Goal: Task Accomplishment & Management: Manage account settings

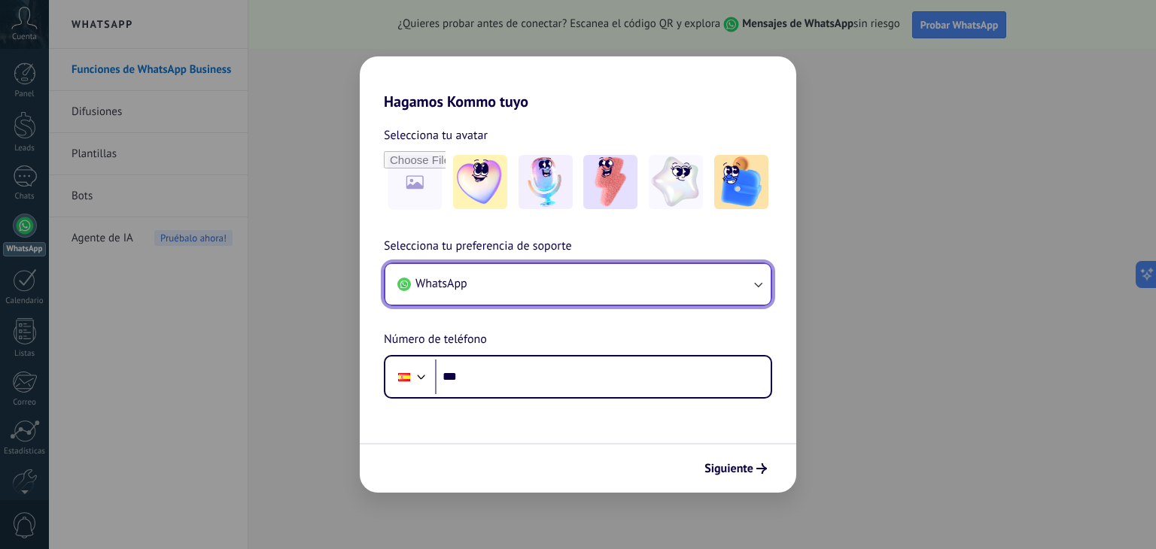
click at [588, 279] on button "WhatsApp" at bounding box center [577, 284] width 385 height 41
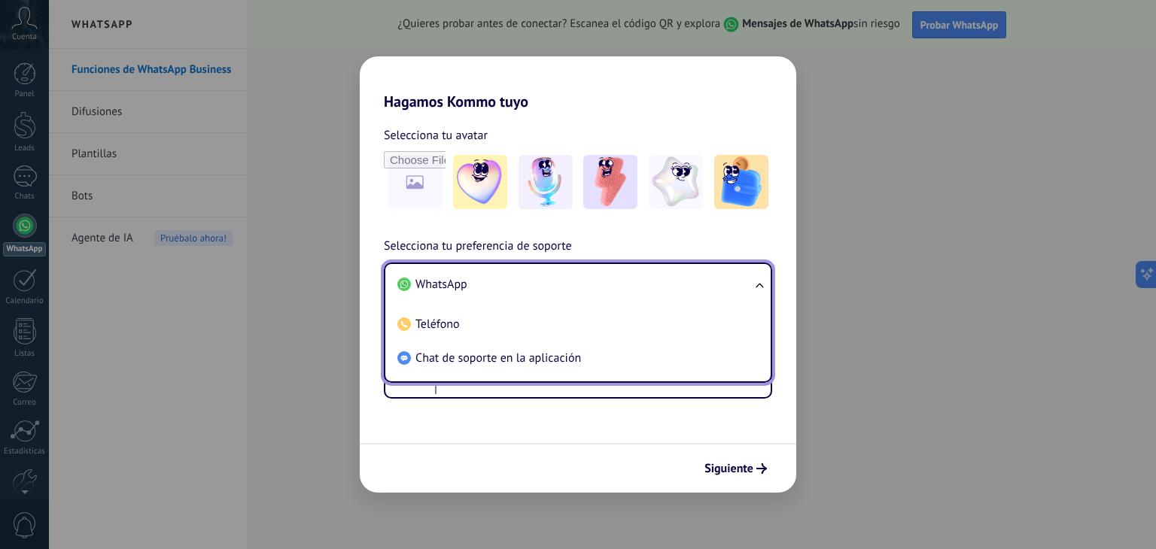
click at [588, 279] on li "WhatsApp" at bounding box center [574, 285] width 367 height 34
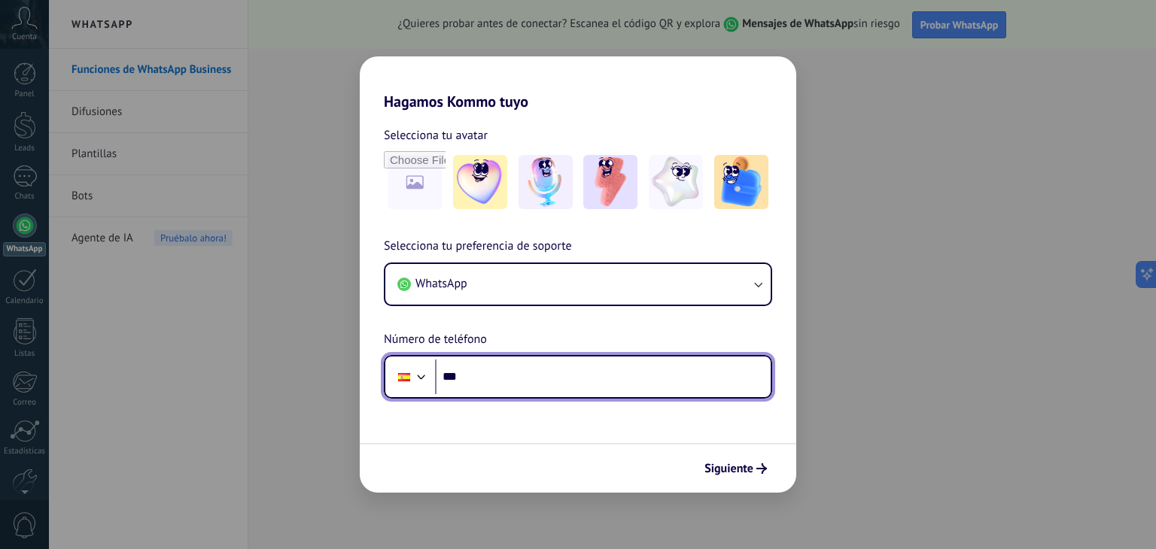
click at [543, 370] on input "***" at bounding box center [603, 377] width 336 height 35
click at [421, 383] on div at bounding box center [421, 375] width 18 height 18
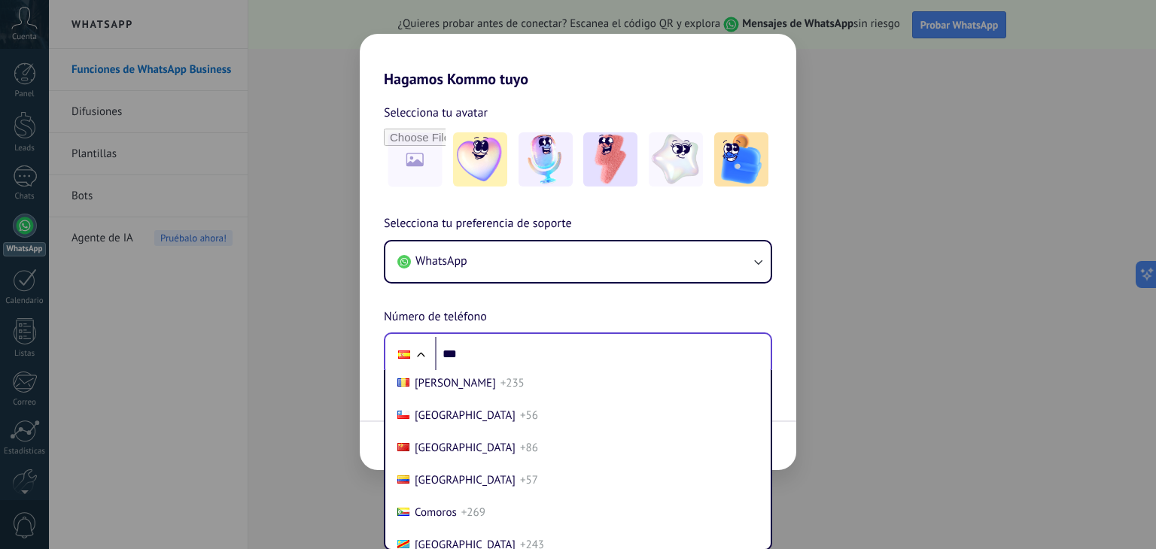
scroll to position [1202, 0]
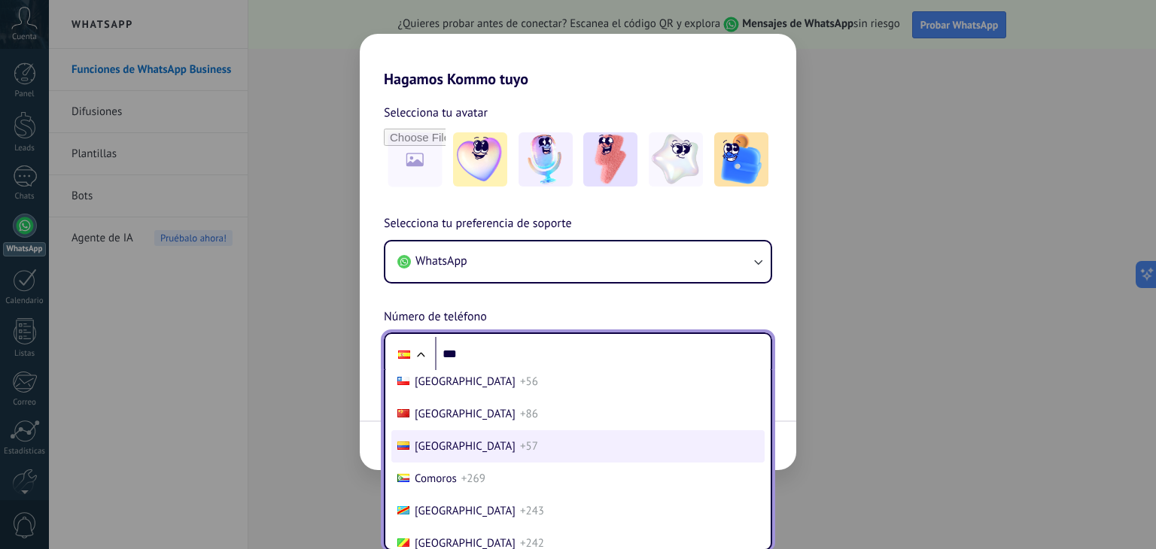
click at [520, 445] on span "+57" at bounding box center [529, 446] width 18 height 14
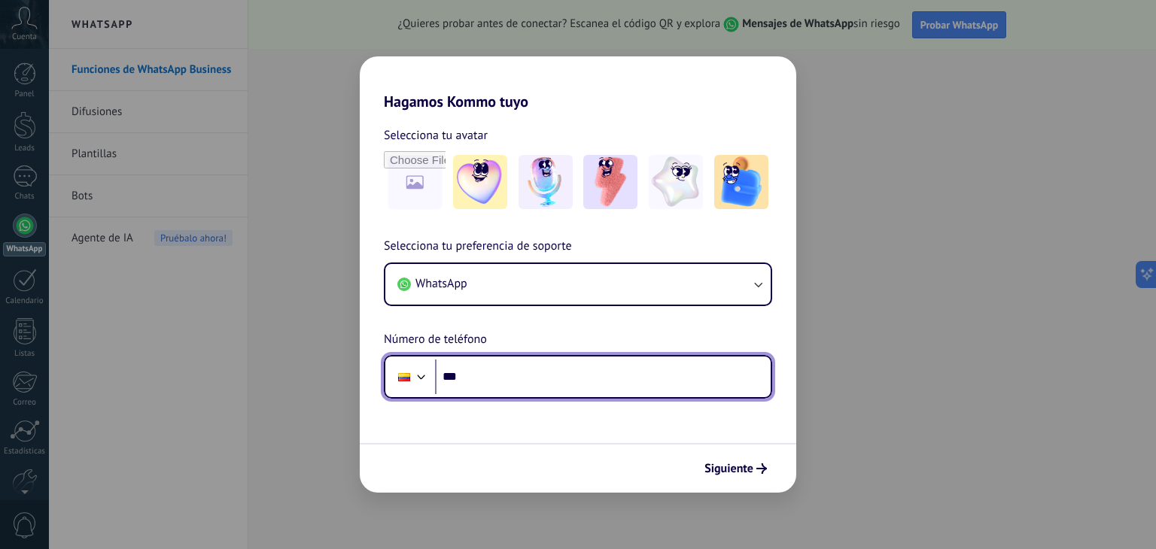
scroll to position [0, 0]
click at [483, 372] on input "***" at bounding box center [603, 377] width 336 height 35
type input "**********"
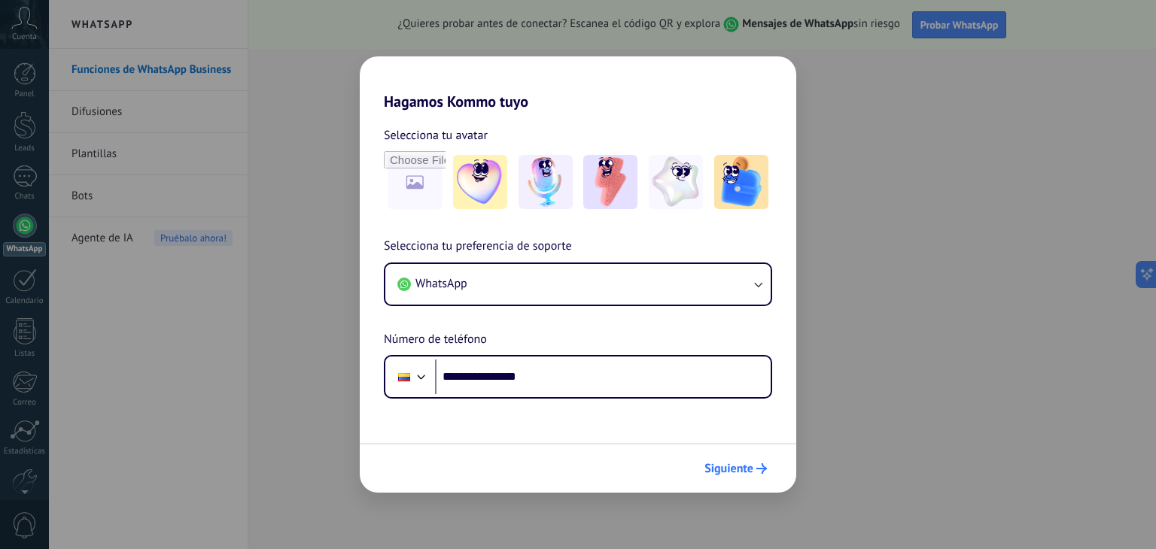
click at [727, 465] on span "Siguiente" at bounding box center [728, 468] width 49 height 11
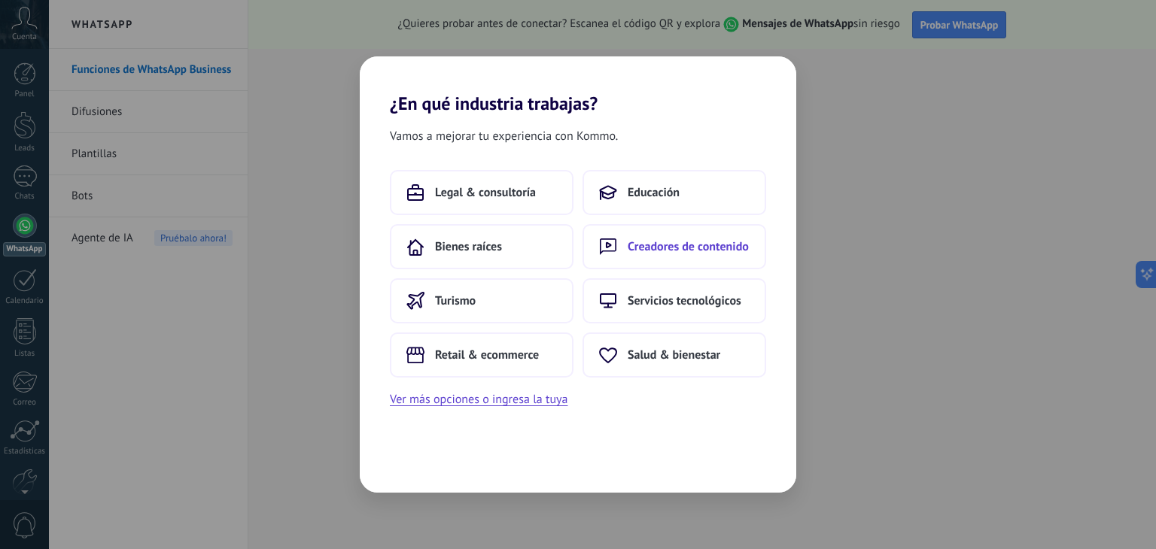
click at [658, 252] on span "Creadores de contenido" at bounding box center [688, 246] width 121 height 15
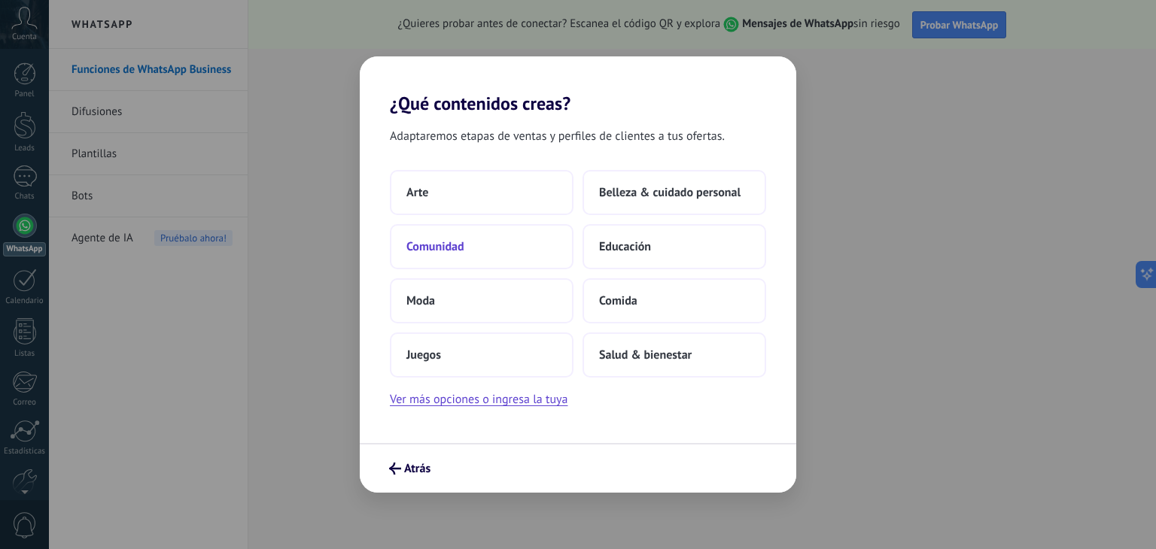
click at [457, 241] on span "Comunidad" at bounding box center [435, 246] width 58 height 15
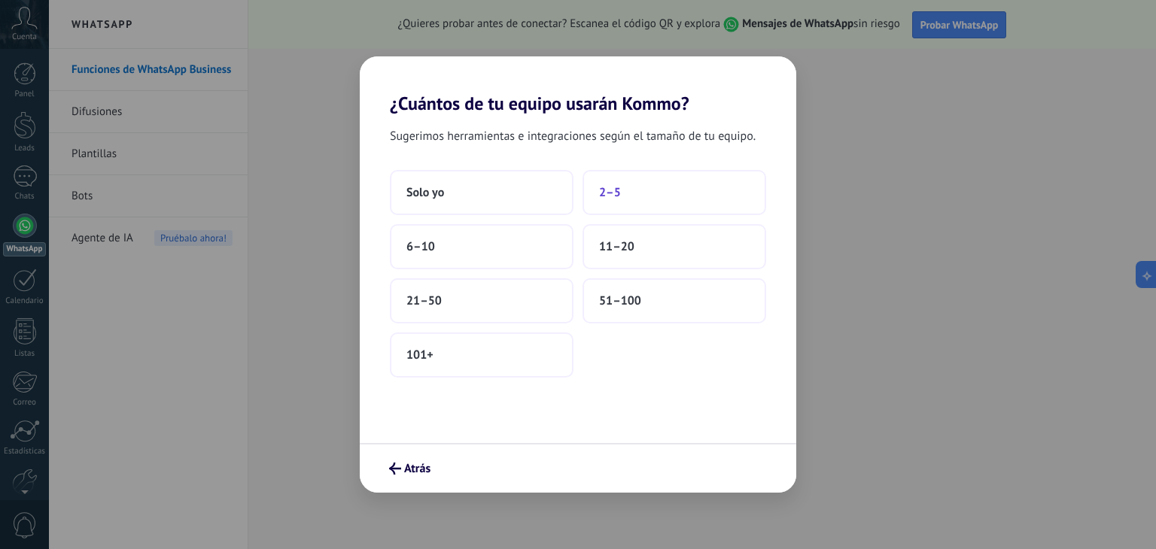
click at [635, 182] on button "2–5" at bounding box center [674, 192] width 184 height 45
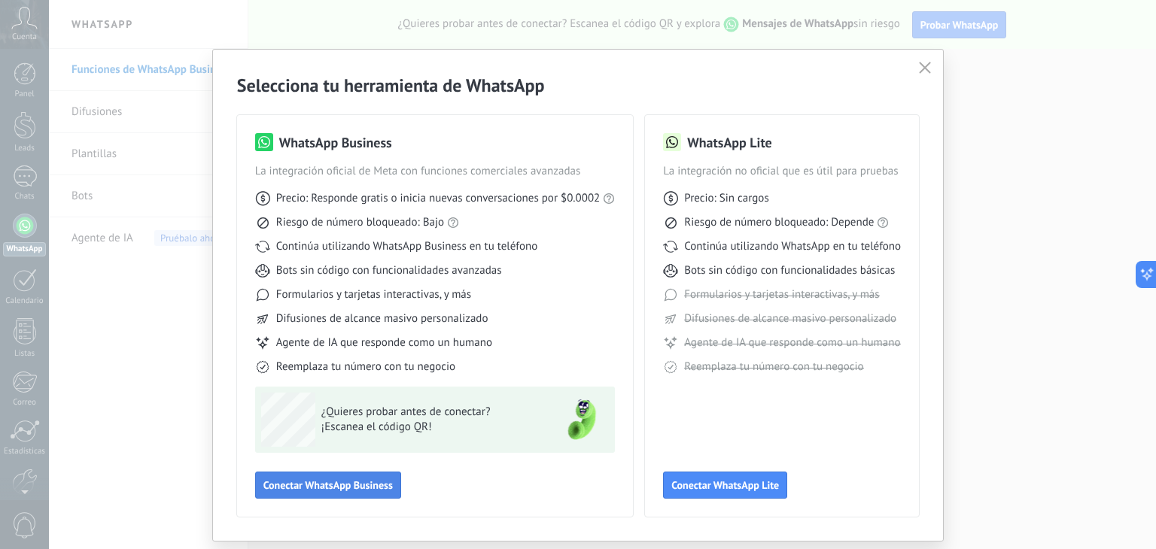
click at [351, 493] on button "Conectar WhatsApp Business" at bounding box center [328, 485] width 146 height 27
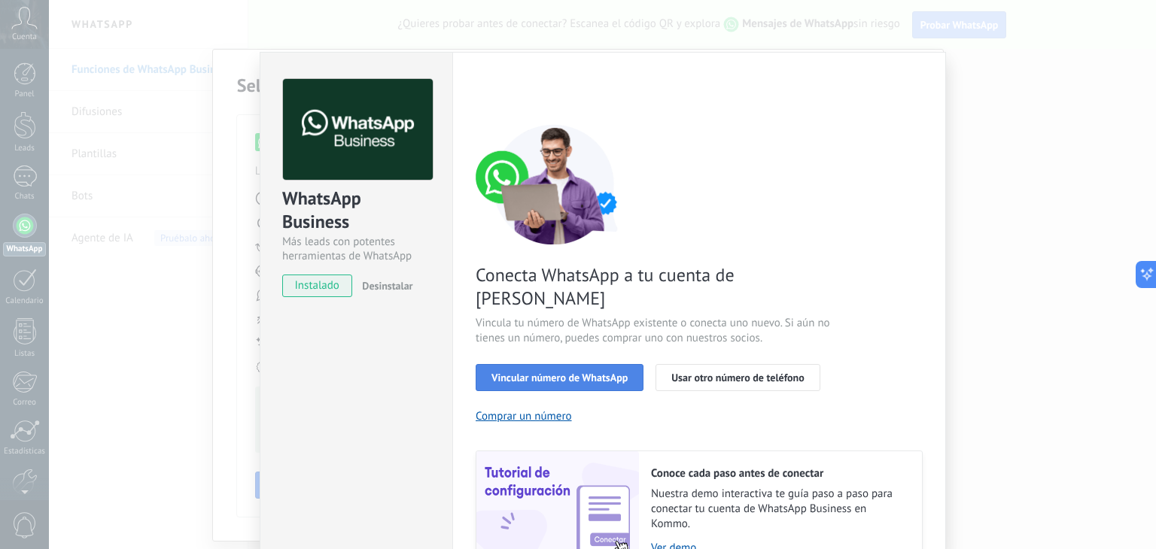
click at [621, 372] on span "Vincular número de WhatsApp" at bounding box center [559, 377] width 136 height 11
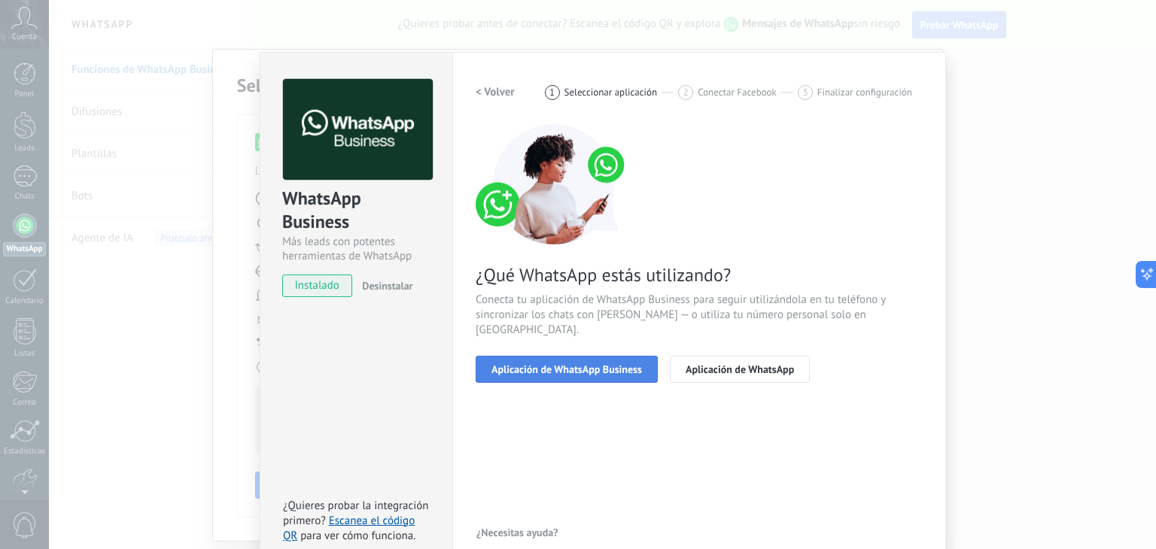
click at [621, 364] on span "Aplicación de WhatsApp Business" at bounding box center [566, 369] width 150 height 11
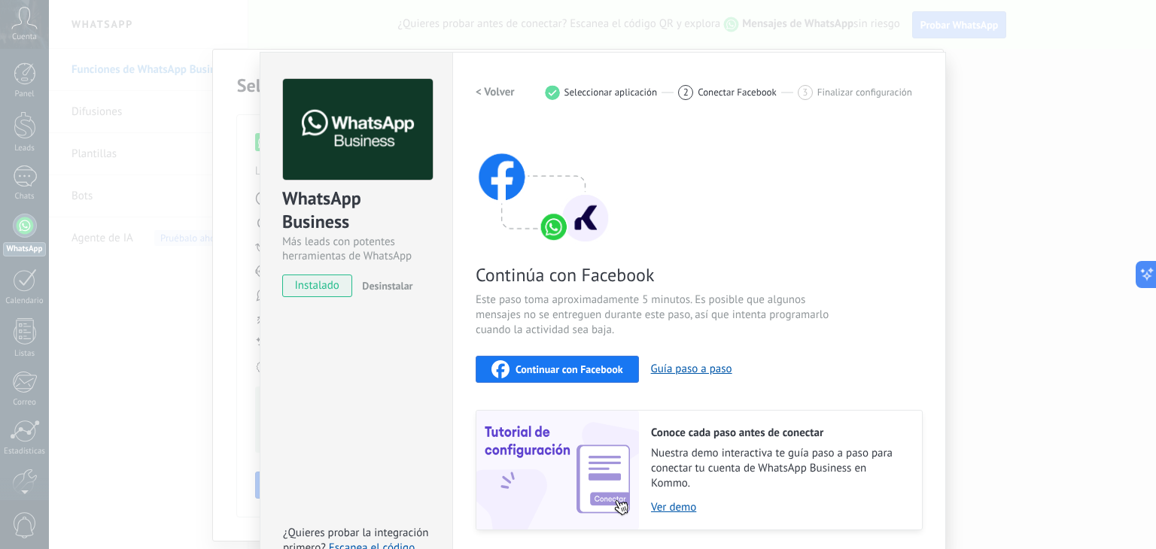
click at [614, 369] on span "Continuar con Facebook" at bounding box center [569, 369] width 108 height 11
drag, startPoint x: 975, startPoint y: 110, endPoint x: 968, endPoint y: 148, distance: 39.1
click at [968, 144] on div "WhatsApp Business Más leads con potentes herramientas de WhatsApp instalado Des…" at bounding box center [602, 274] width 1107 height 549
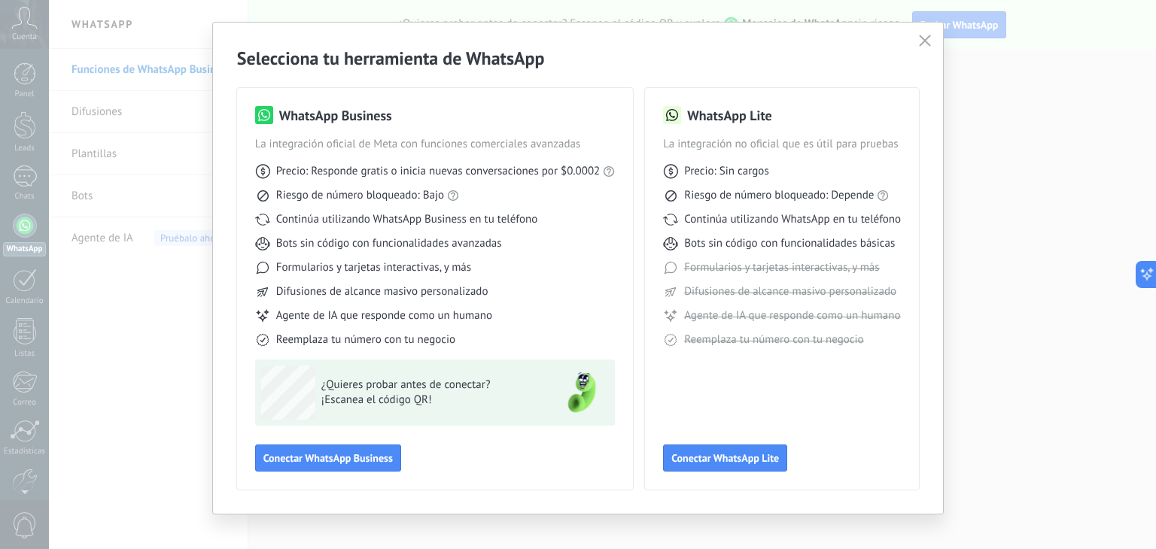
scroll to position [41, 0]
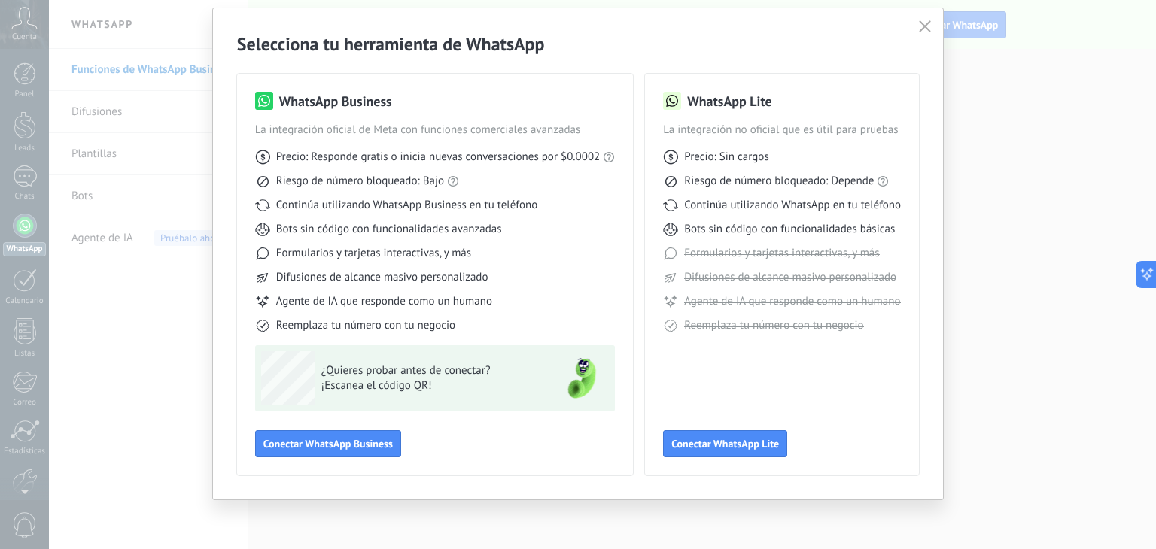
click at [926, 29] on use "button" at bounding box center [924, 25] width 11 height 11
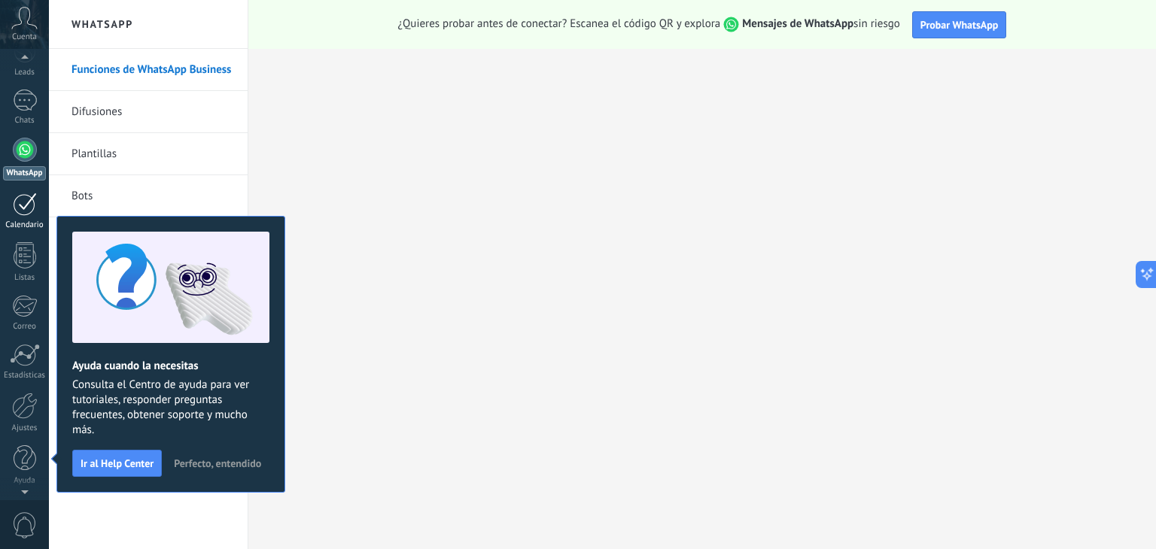
scroll to position [0, 0]
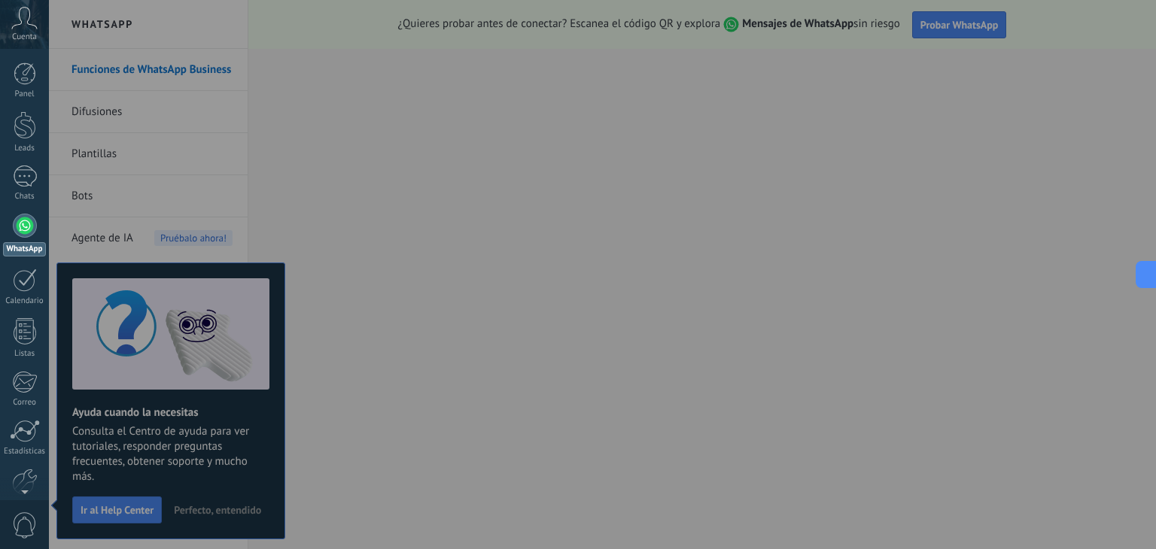
click at [746, 61] on div at bounding box center [627, 274] width 1156 height 549
click at [883, 45] on div at bounding box center [627, 274] width 1156 height 549
click at [862, 74] on div at bounding box center [627, 274] width 1156 height 549
click at [163, 488] on div at bounding box center [627, 274] width 1156 height 549
click at [27, 226] on div at bounding box center [25, 226] width 24 height 24
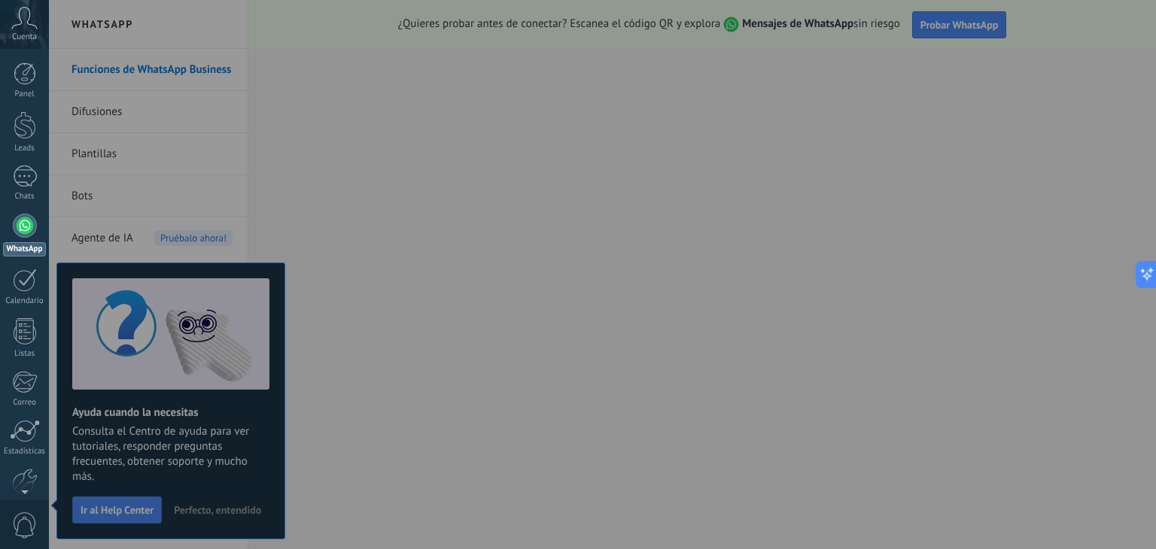
click at [28, 231] on div at bounding box center [25, 226] width 24 height 24
drag, startPoint x: 36, startPoint y: 266, endPoint x: 35, endPoint y: 304, distance: 38.4
click at [37, 293] on div "Panel Leads Chats WhatsApp Clientes" at bounding box center [24, 319] width 49 height 515
click at [36, 342] on link "Listas" at bounding box center [24, 338] width 49 height 41
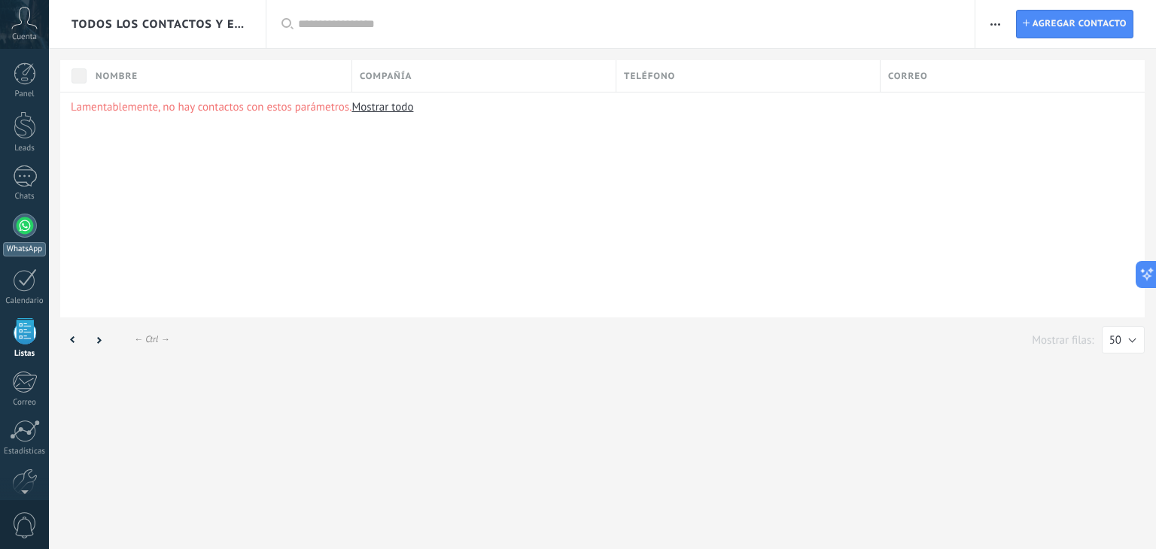
click at [30, 238] on link "WhatsApp" at bounding box center [24, 235] width 49 height 43
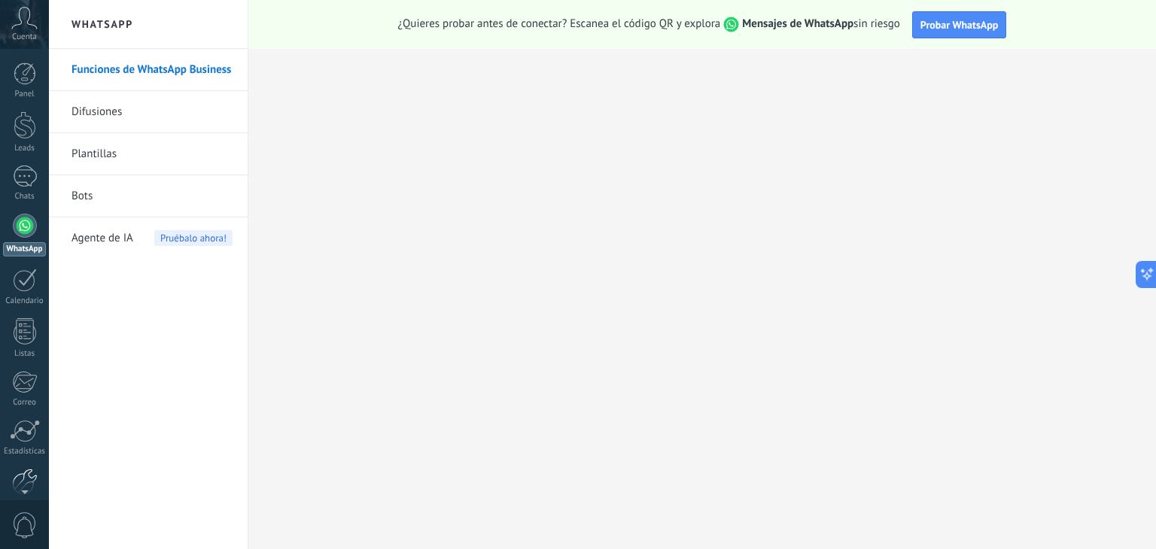
click at [38, 470] on link "Ajustes" at bounding box center [24, 489] width 49 height 41
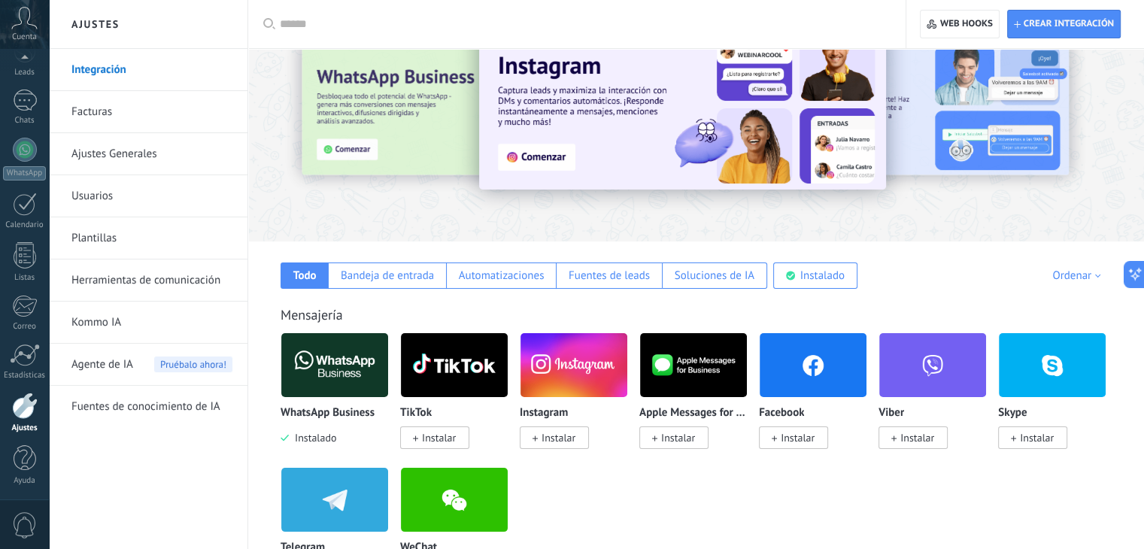
scroll to position [75, 0]
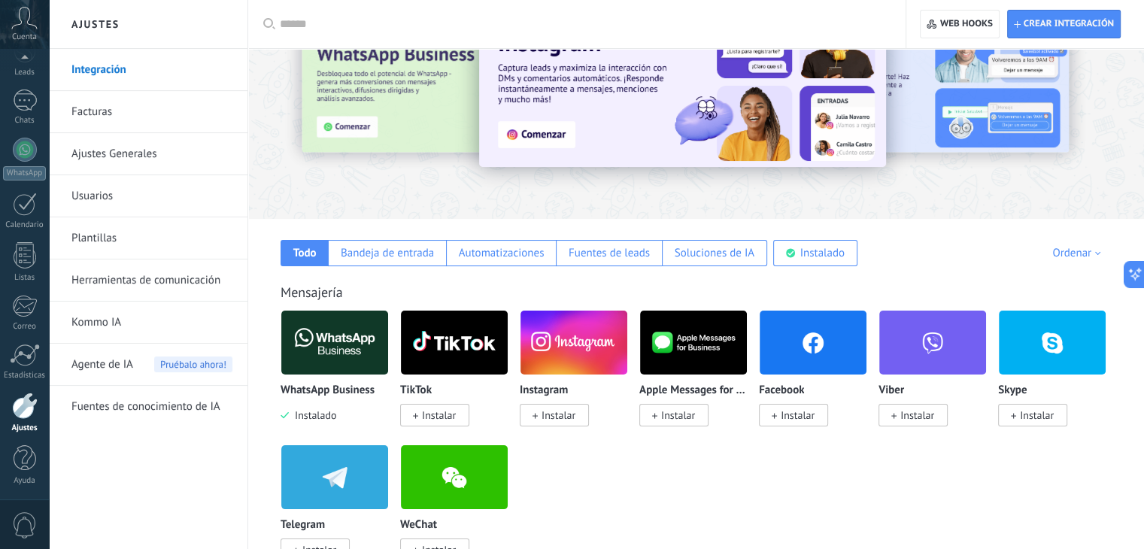
click at [334, 336] on img at bounding box center [334, 342] width 107 height 73
click at [335, 372] on img at bounding box center [334, 342] width 107 height 73
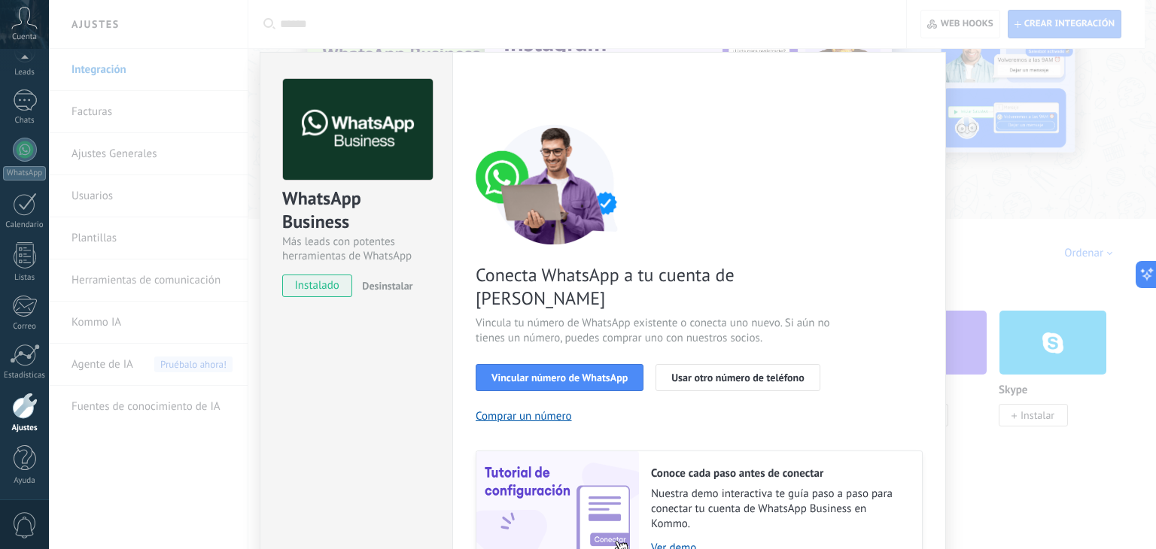
click at [332, 404] on div "WhatsApp Business Más leads con potentes herramientas de WhatsApp instalado Des…" at bounding box center [356, 345] width 193 height 587
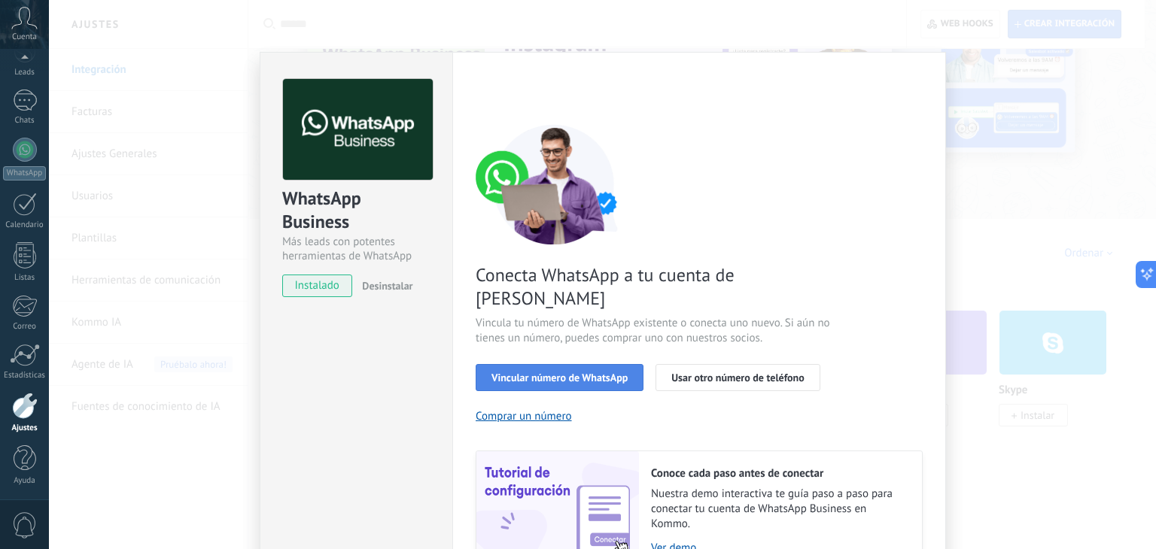
click at [520, 364] on button "Vincular número de WhatsApp" at bounding box center [560, 377] width 168 height 27
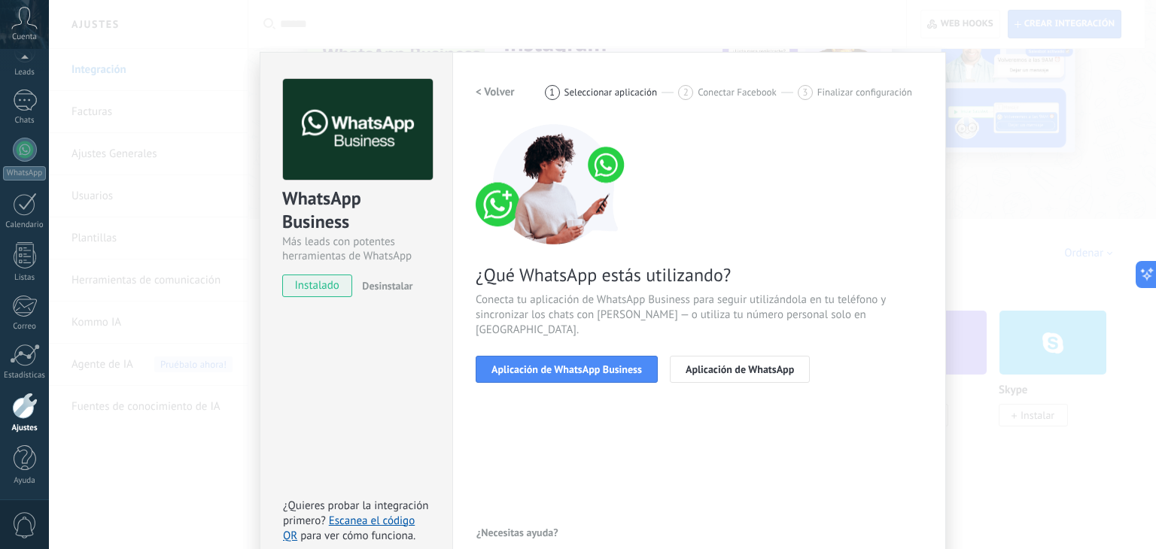
click at [520, 360] on button "Aplicación de WhatsApp Business" at bounding box center [567, 369] width 182 height 27
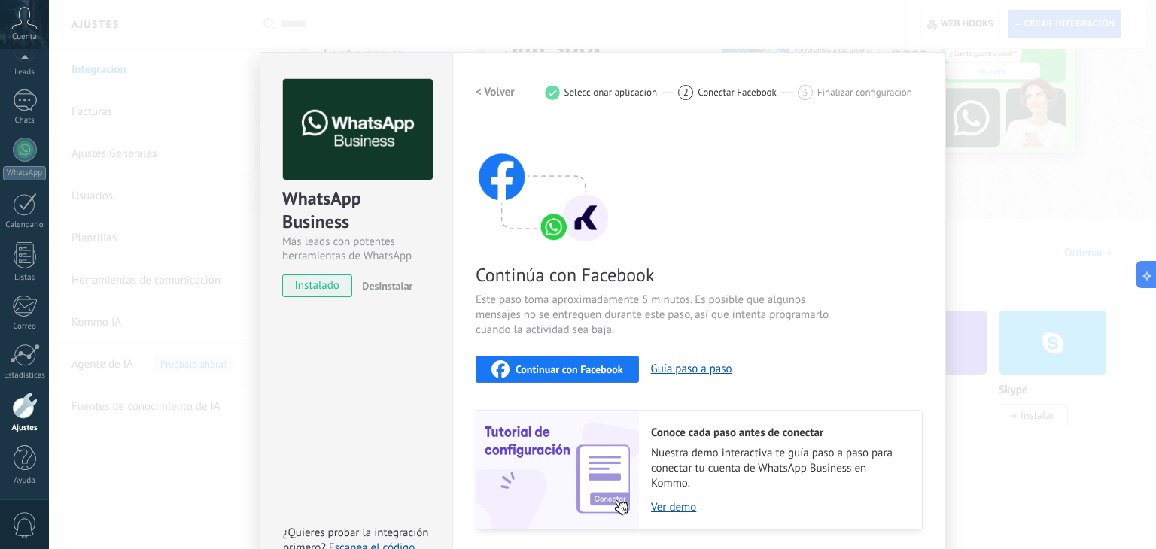
click at [537, 360] on div "Continuar con Facebook" at bounding box center [557, 369] width 132 height 18
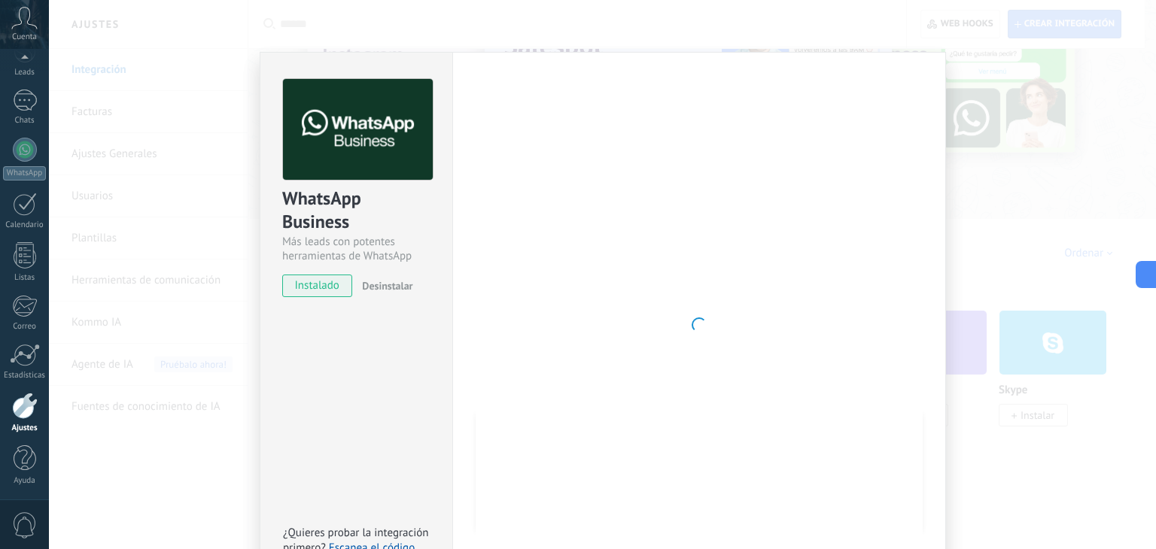
click at [1064, 41] on div "WhatsApp Business Más leads con potentes herramientas de WhatsApp instalado Des…" at bounding box center [602, 274] width 1107 height 549
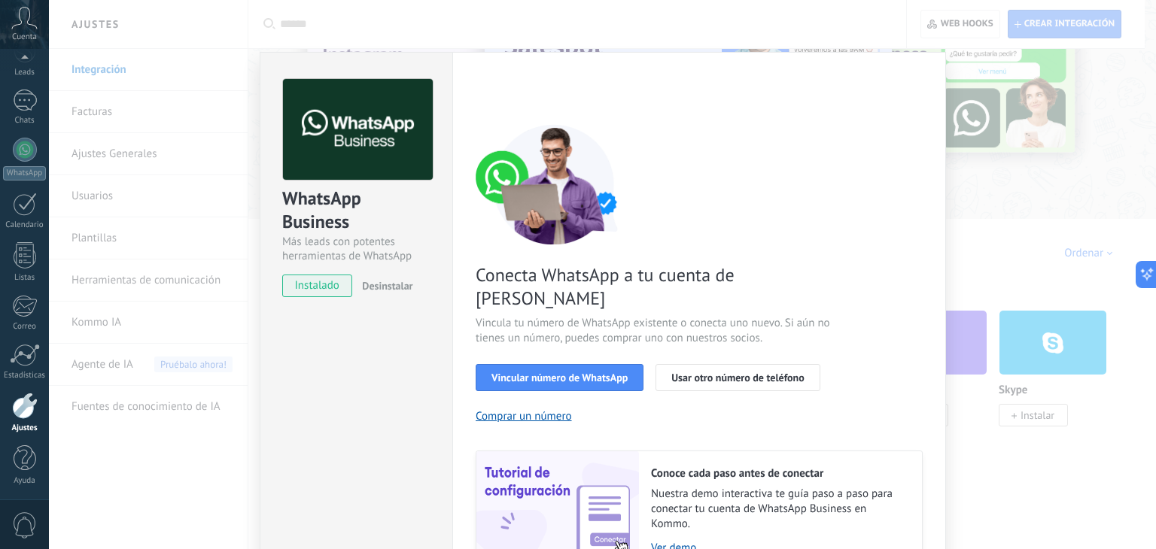
click at [1002, 49] on div "WhatsApp Business Más leads con potentes herramientas de WhatsApp instalado Des…" at bounding box center [602, 274] width 1107 height 549
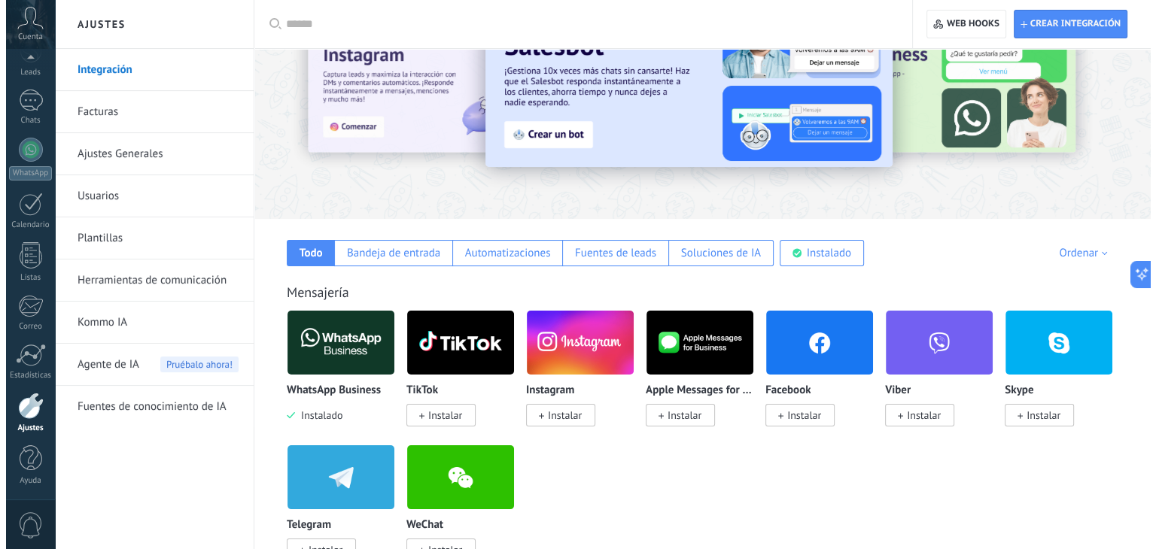
scroll to position [0, 0]
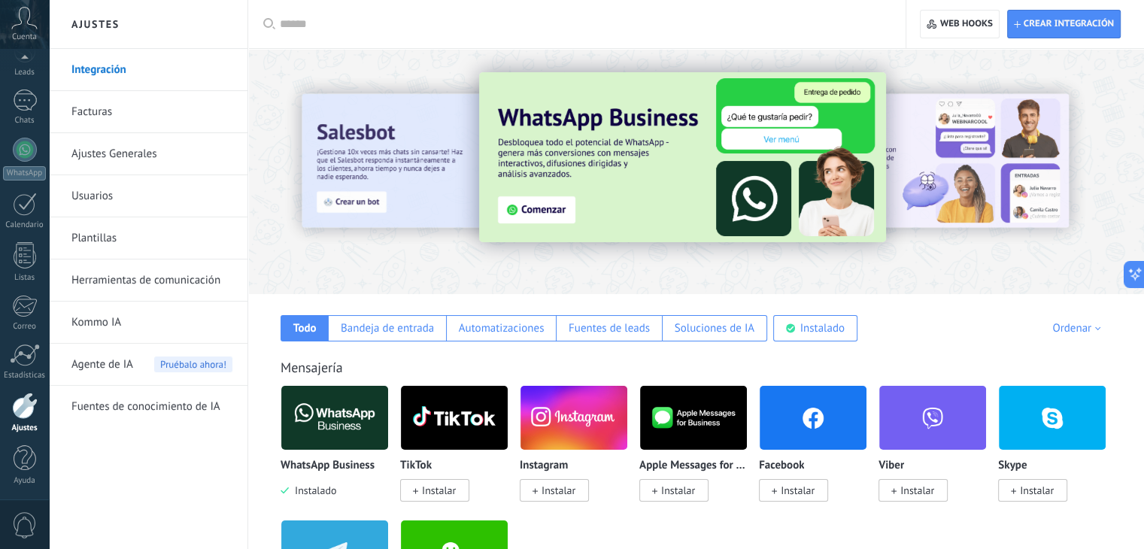
click at [119, 202] on link "Usuarios" at bounding box center [151, 196] width 161 height 42
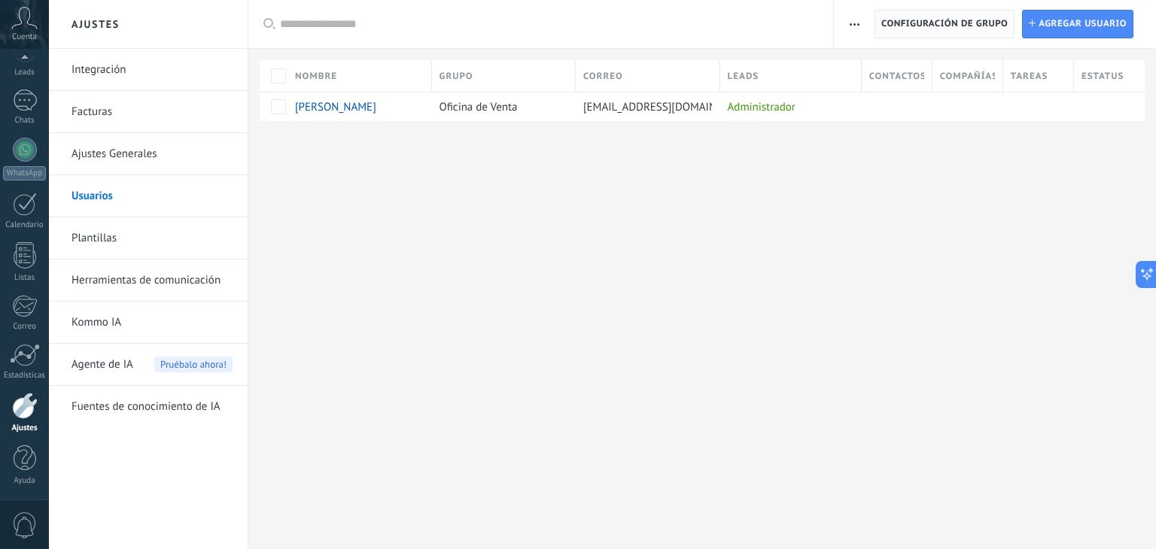
click at [956, 25] on span "Configuración de grupo" at bounding box center [944, 24] width 126 height 27
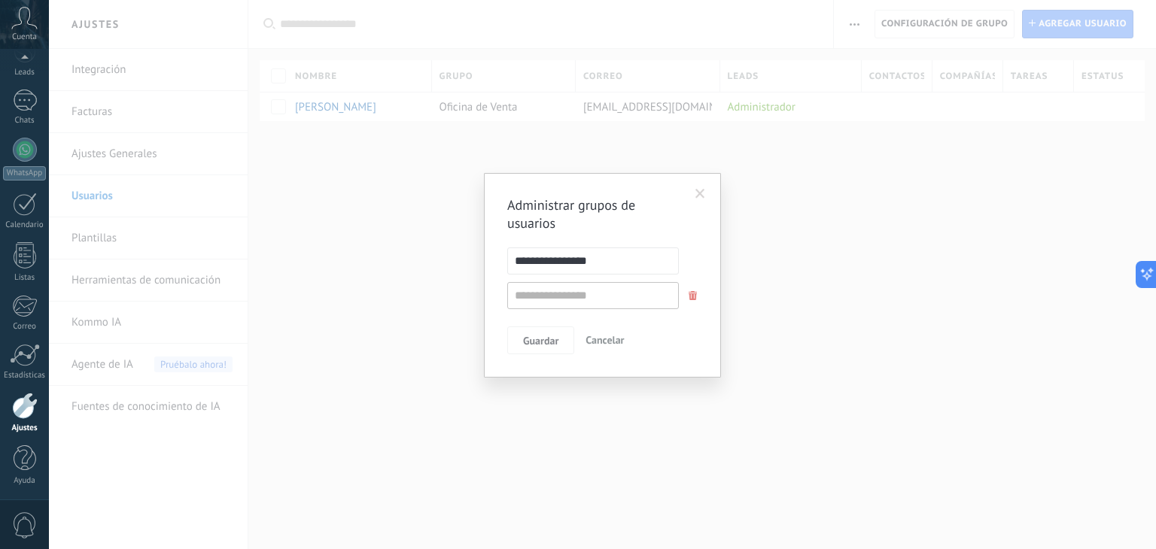
click at [868, 50] on div "**********" at bounding box center [602, 274] width 1107 height 549
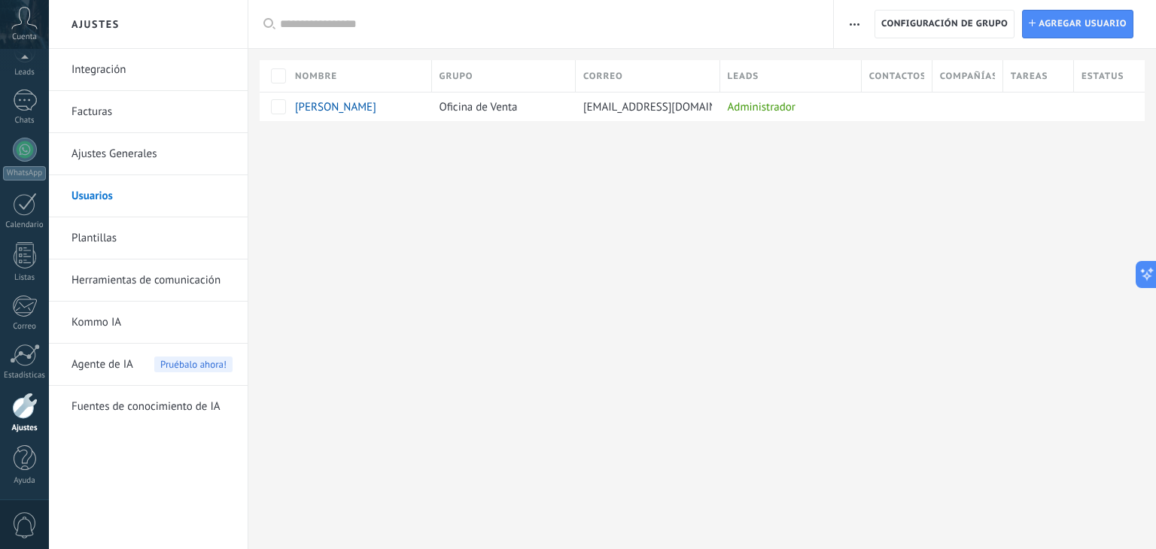
click at [856, 21] on span "button" at bounding box center [854, 24] width 10 height 29
click at [804, 187] on div "Ajustes Integración Facturas Ajustes Generales Usuarios Plantillas Herramientas…" at bounding box center [602, 274] width 1107 height 549
click at [28, 25] on icon at bounding box center [24, 18] width 26 height 23
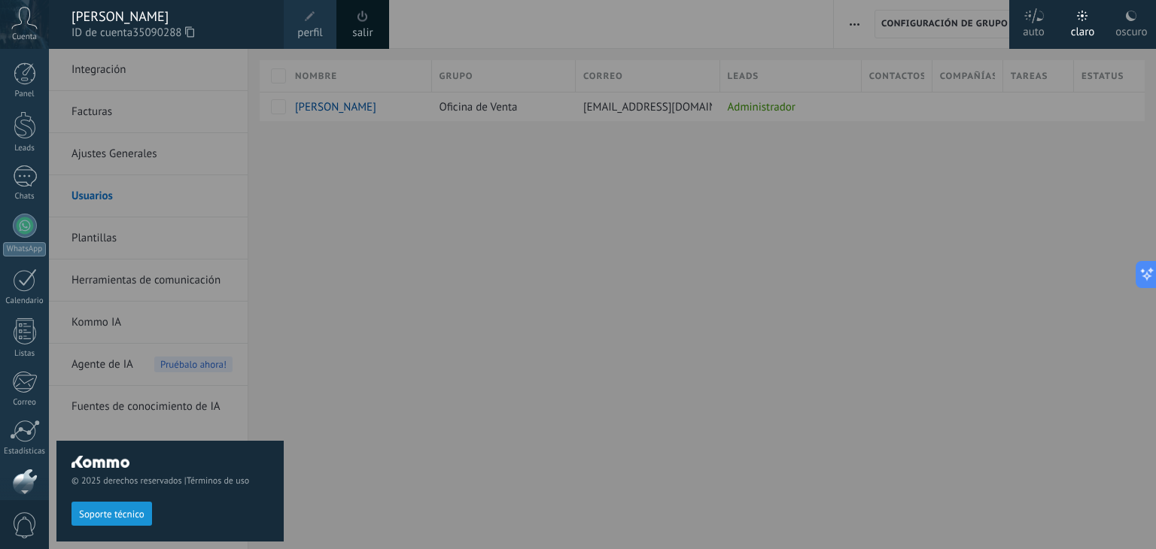
click at [284, 175] on div at bounding box center [627, 274] width 1156 height 549
click at [375, 28] on div "salir" at bounding box center [362, 24] width 53 height 49
